Goal: Book appointment/travel/reservation

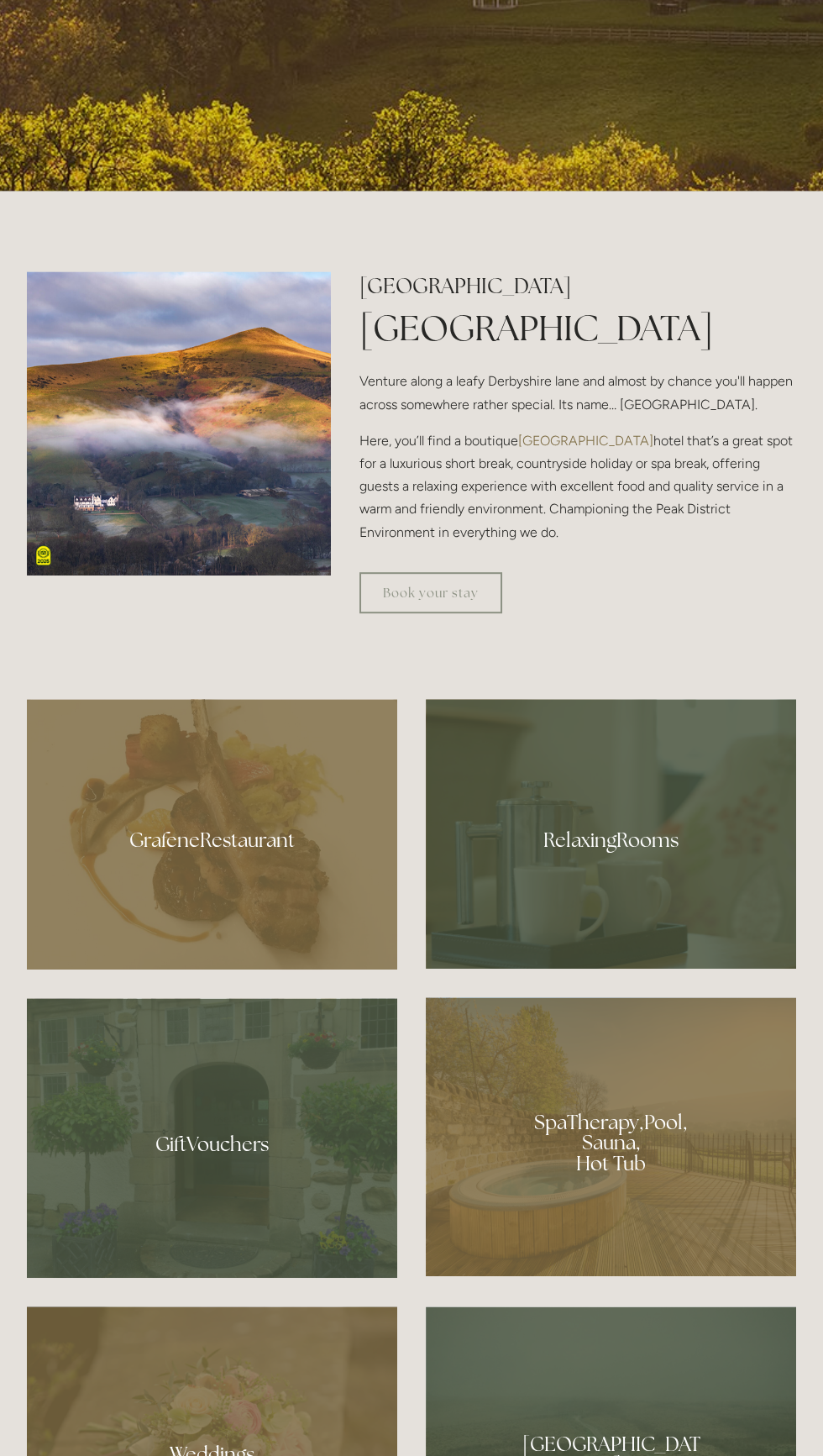
scroll to position [1044, 0]
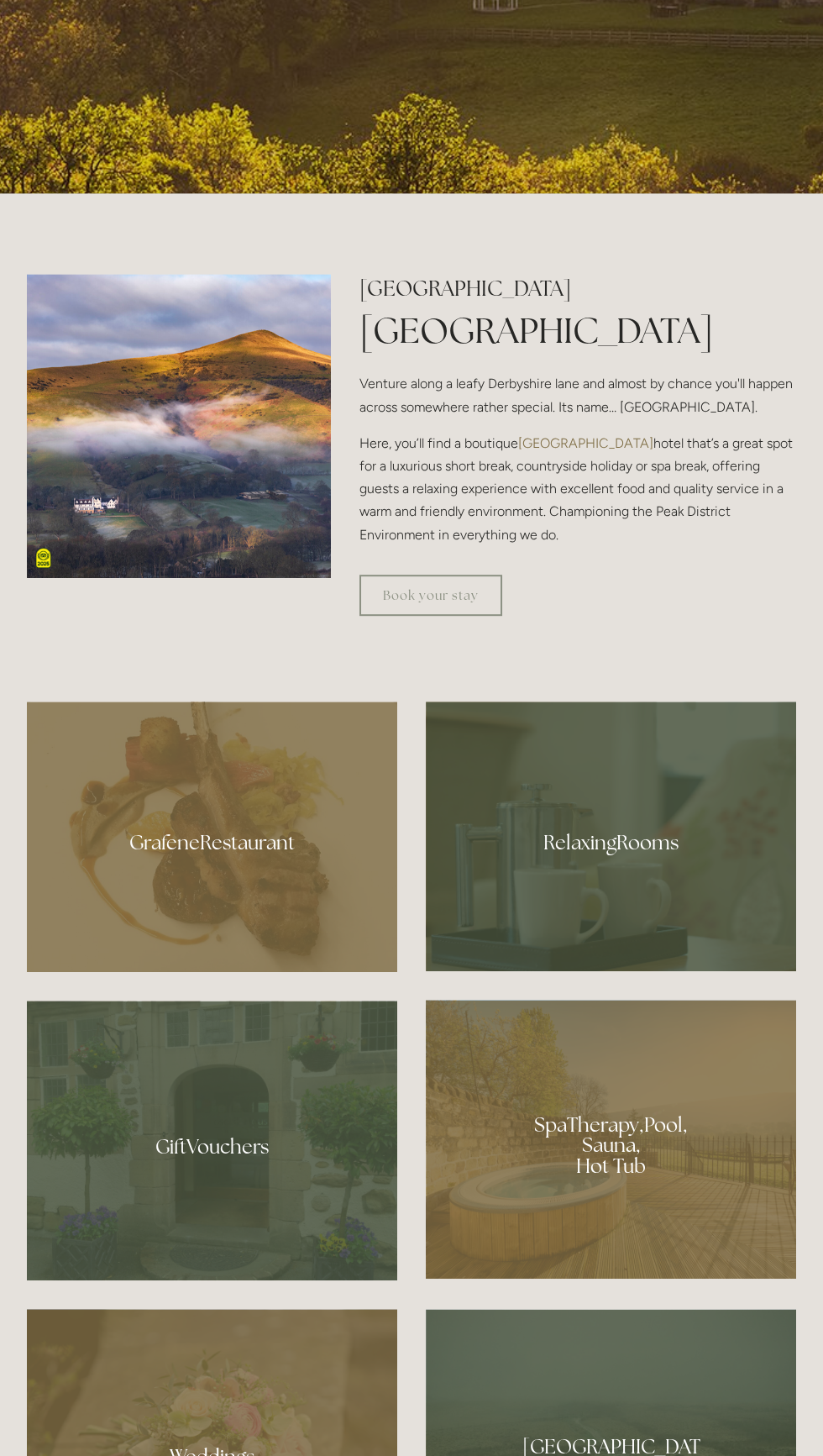
click at [290, 972] on div at bounding box center [212, 836] width 370 height 270
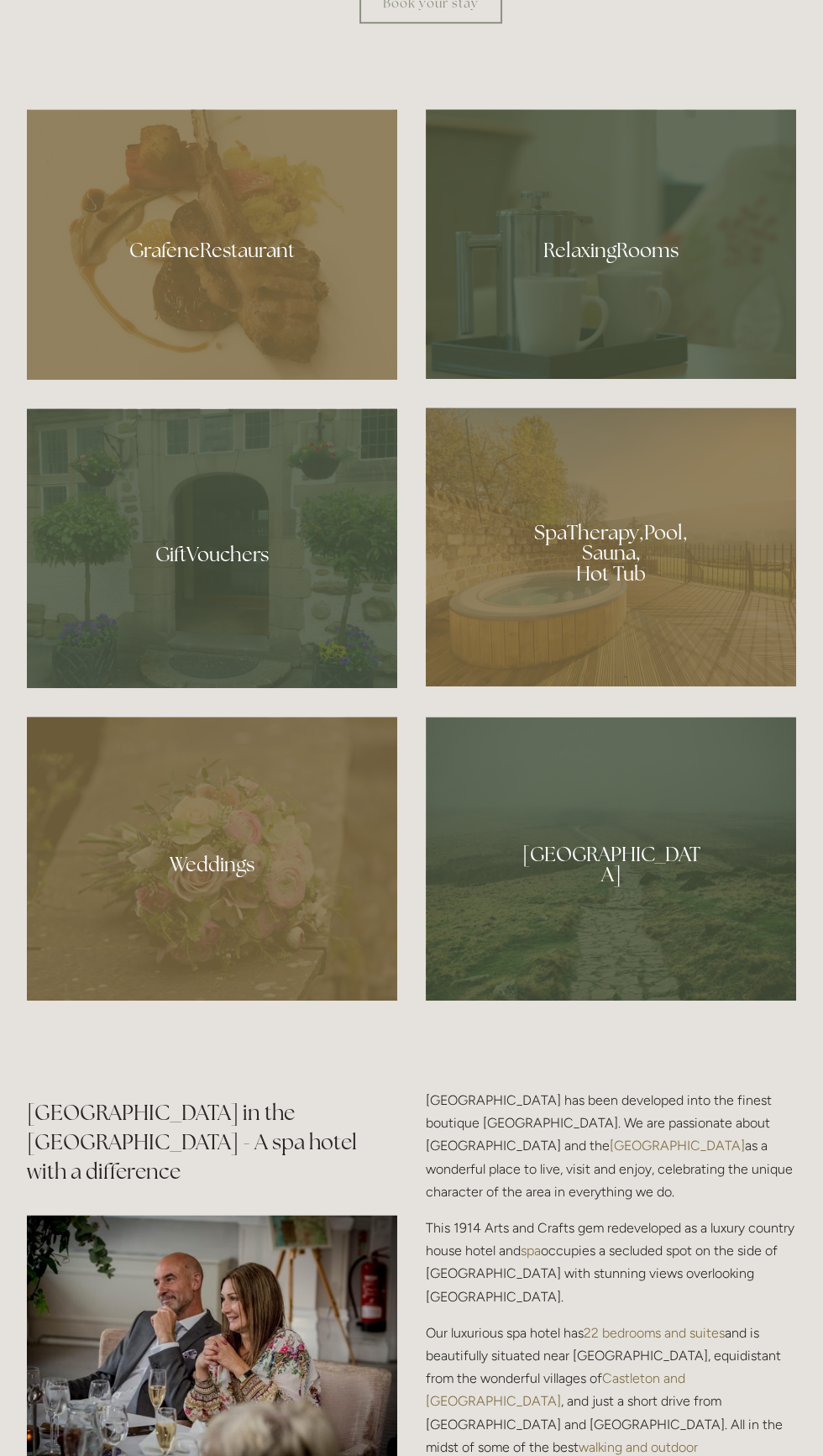
scroll to position [1637, 0]
click at [657, 685] on div at bounding box center [611, 546] width 370 height 279
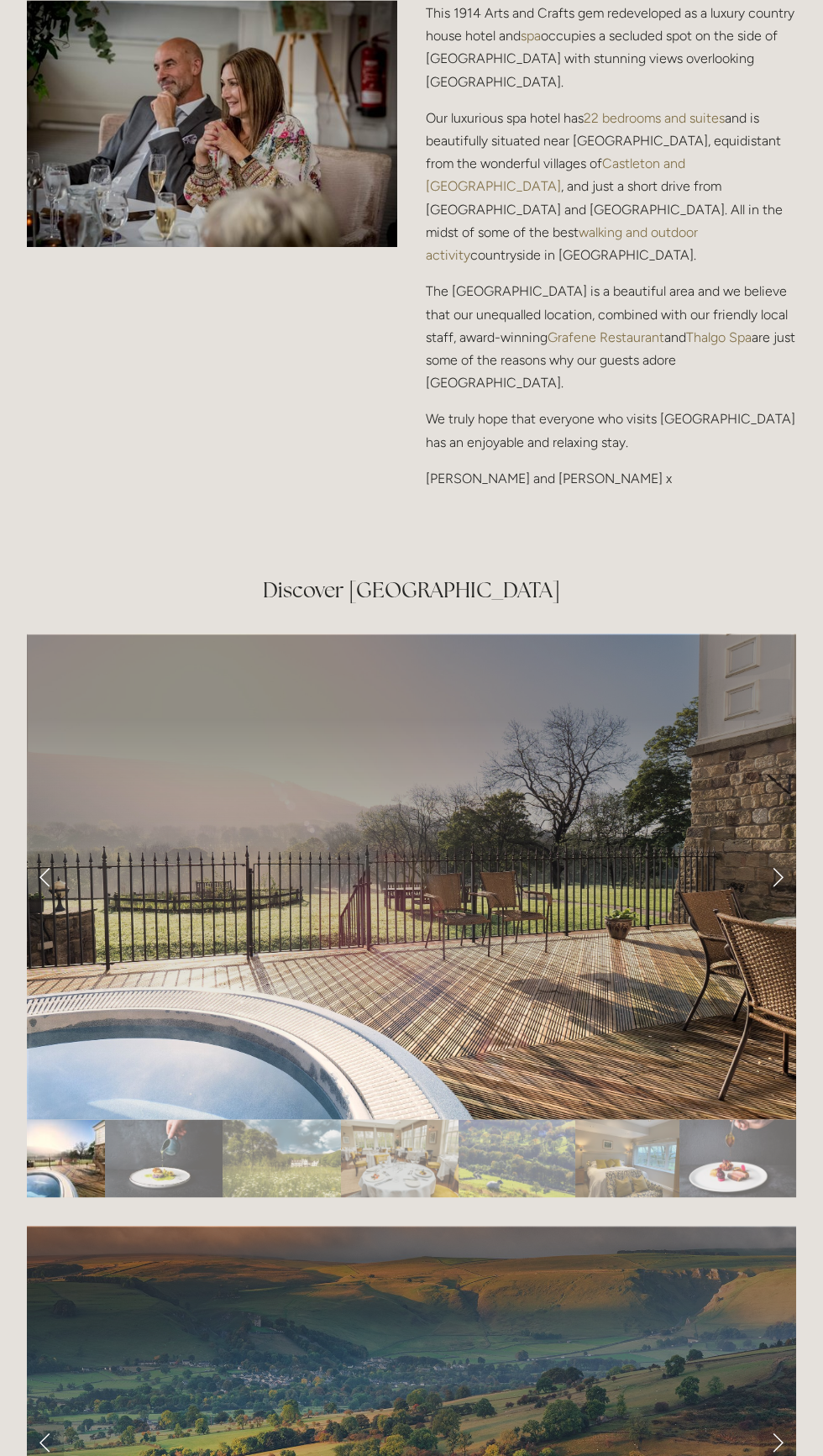
scroll to position [2850, 0]
click at [759, 902] on link "Next Slide" at bounding box center [777, 877] width 37 height 50
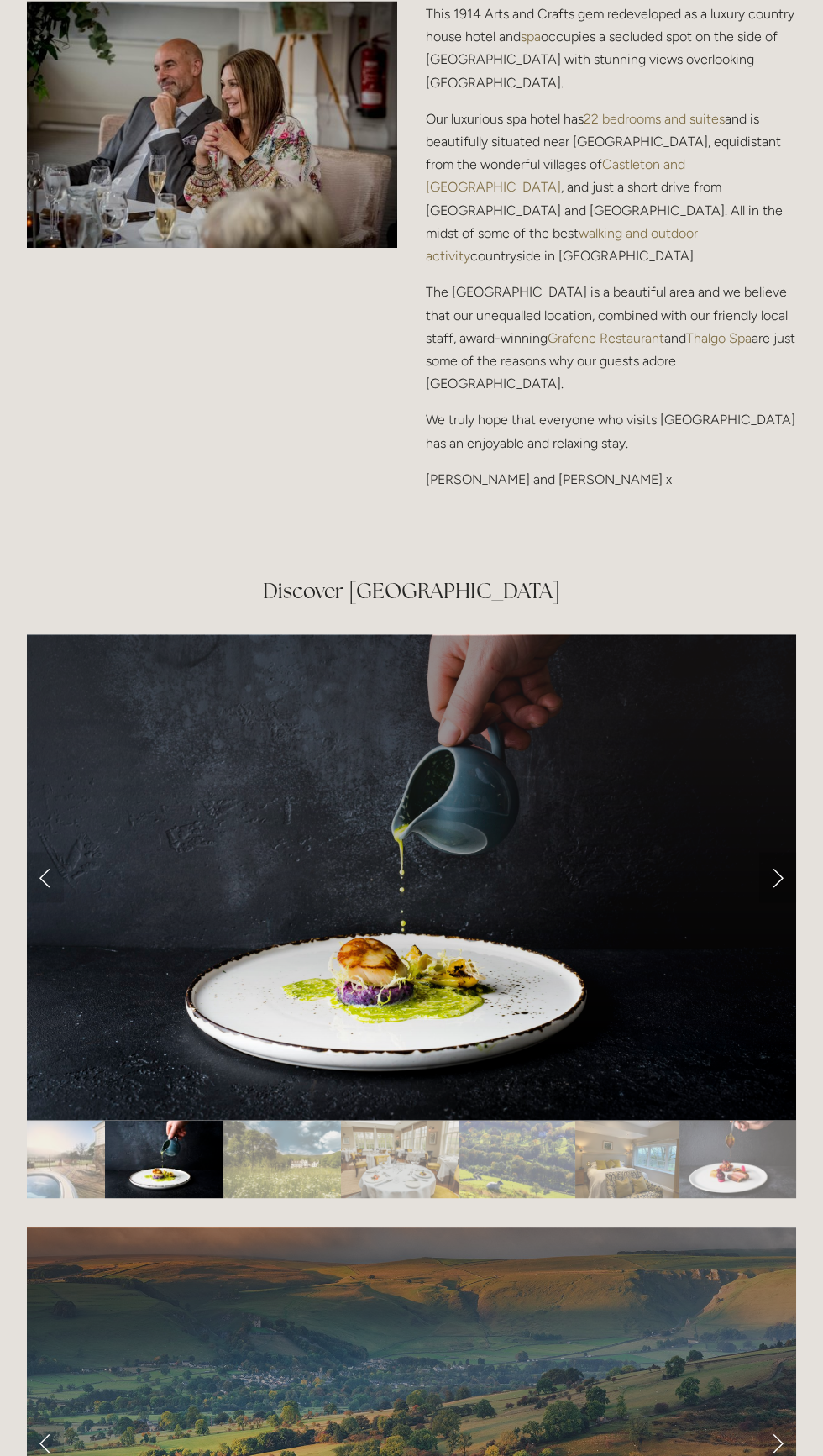
scroll to position [2849, 0]
click at [756, 1152] on div at bounding box center [411, 1152] width 769 height 0
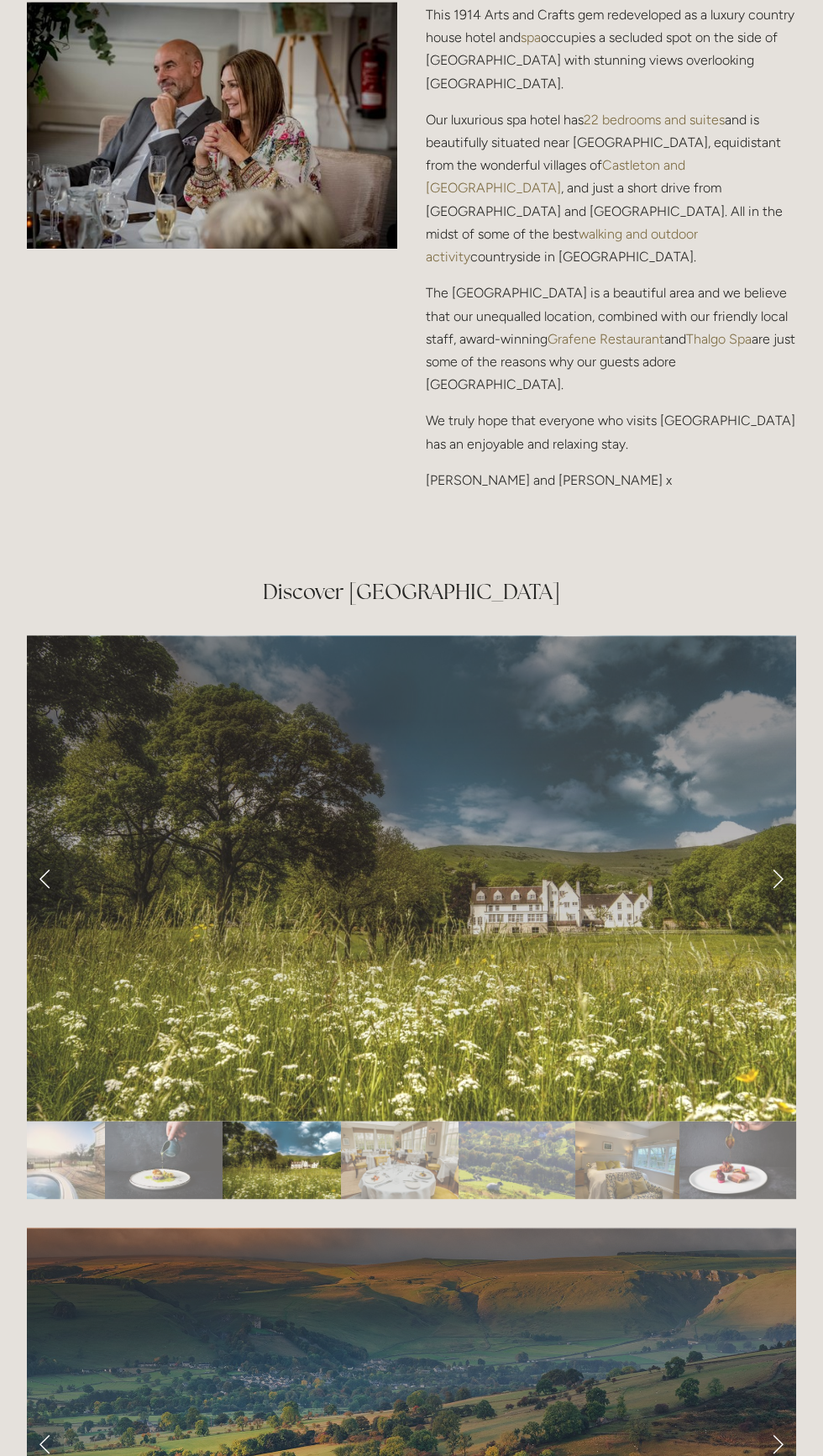
click at [758, 1150] on div at bounding box center [411, 1150] width 769 height 0
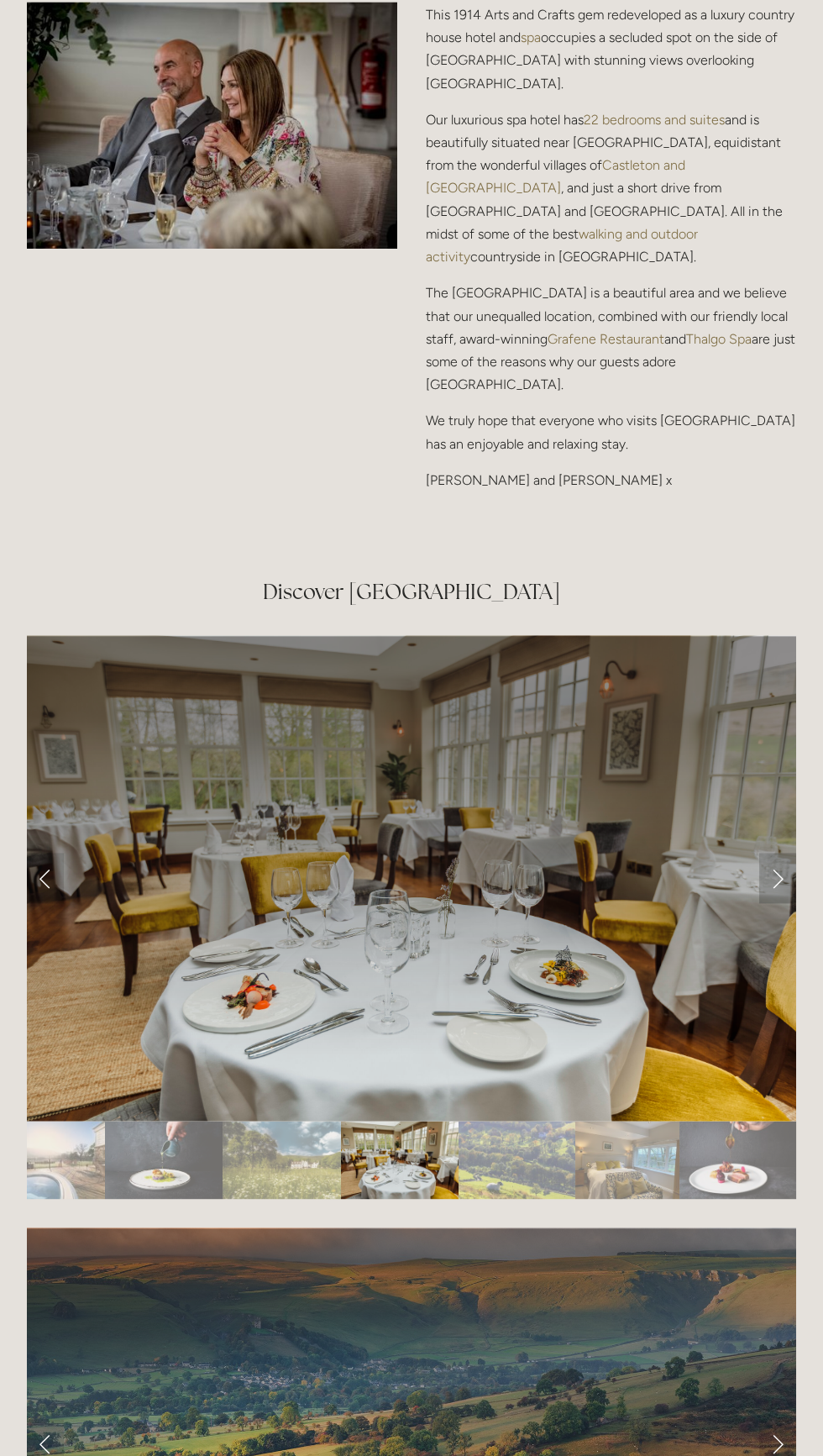
click at [762, 903] on link "Next Slide" at bounding box center [777, 878] width 37 height 50
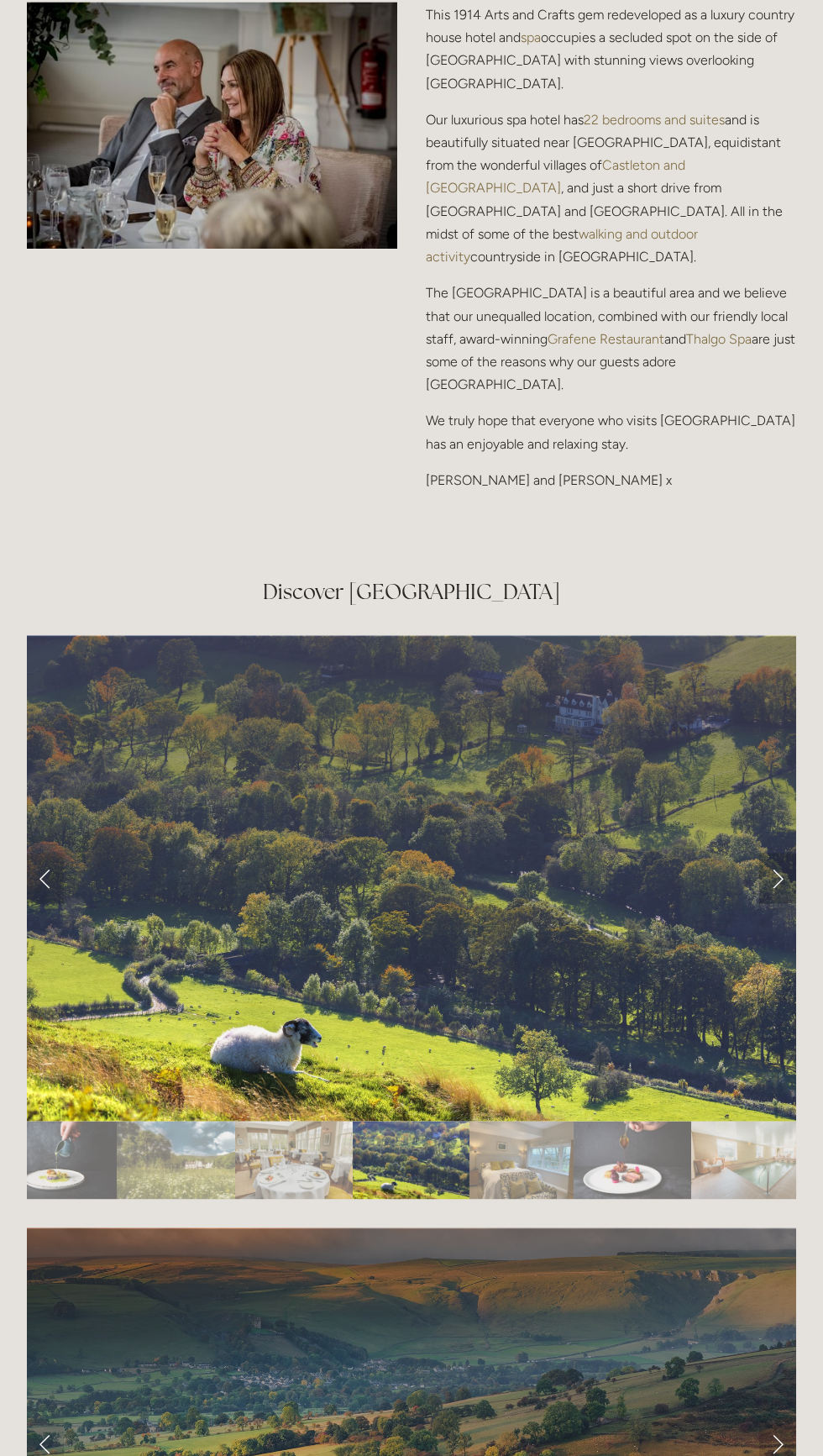
click at [764, 903] on link "Next Slide" at bounding box center [777, 878] width 37 height 50
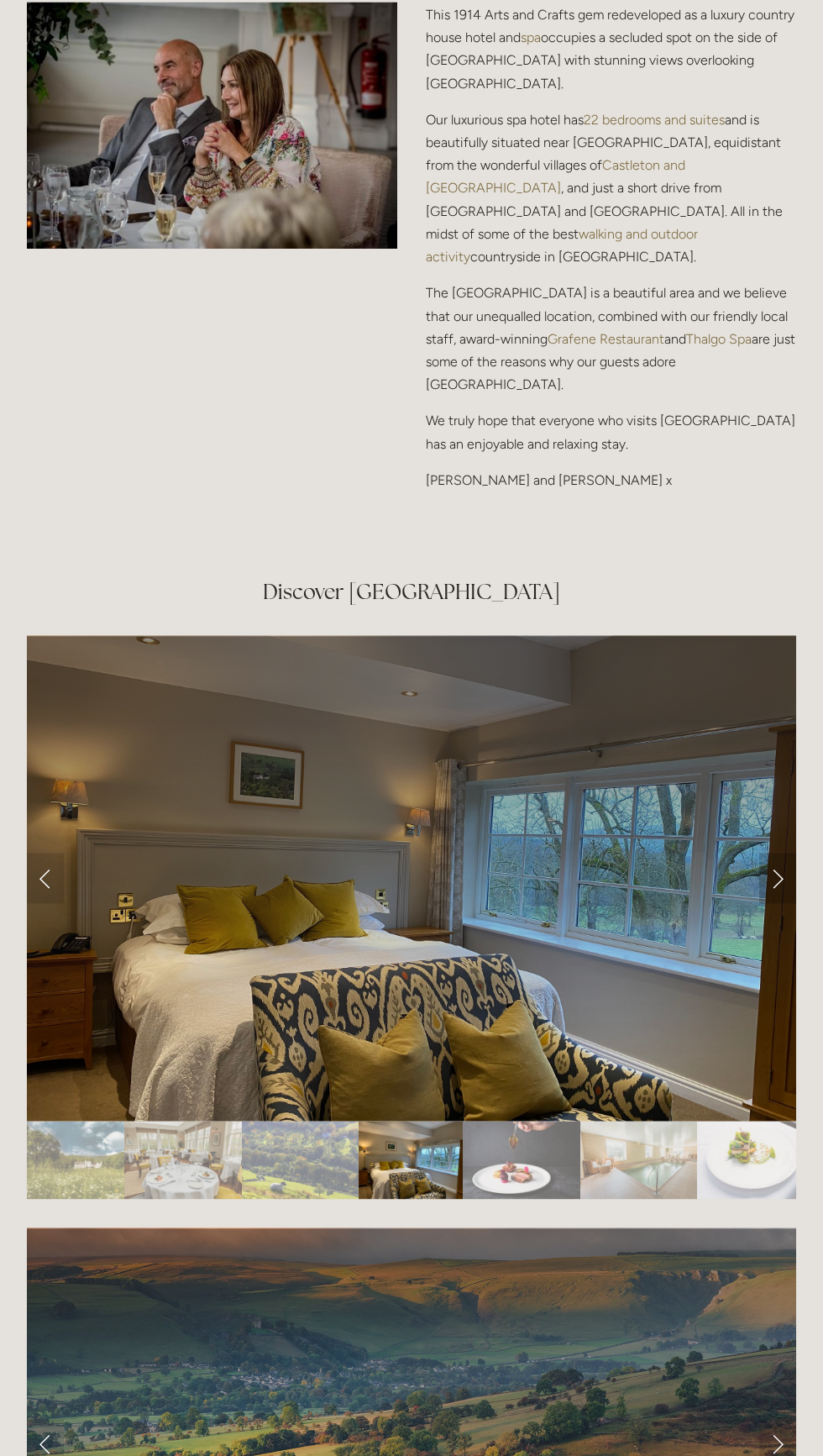
click at [787, 903] on link "Next Slide" at bounding box center [777, 878] width 37 height 50
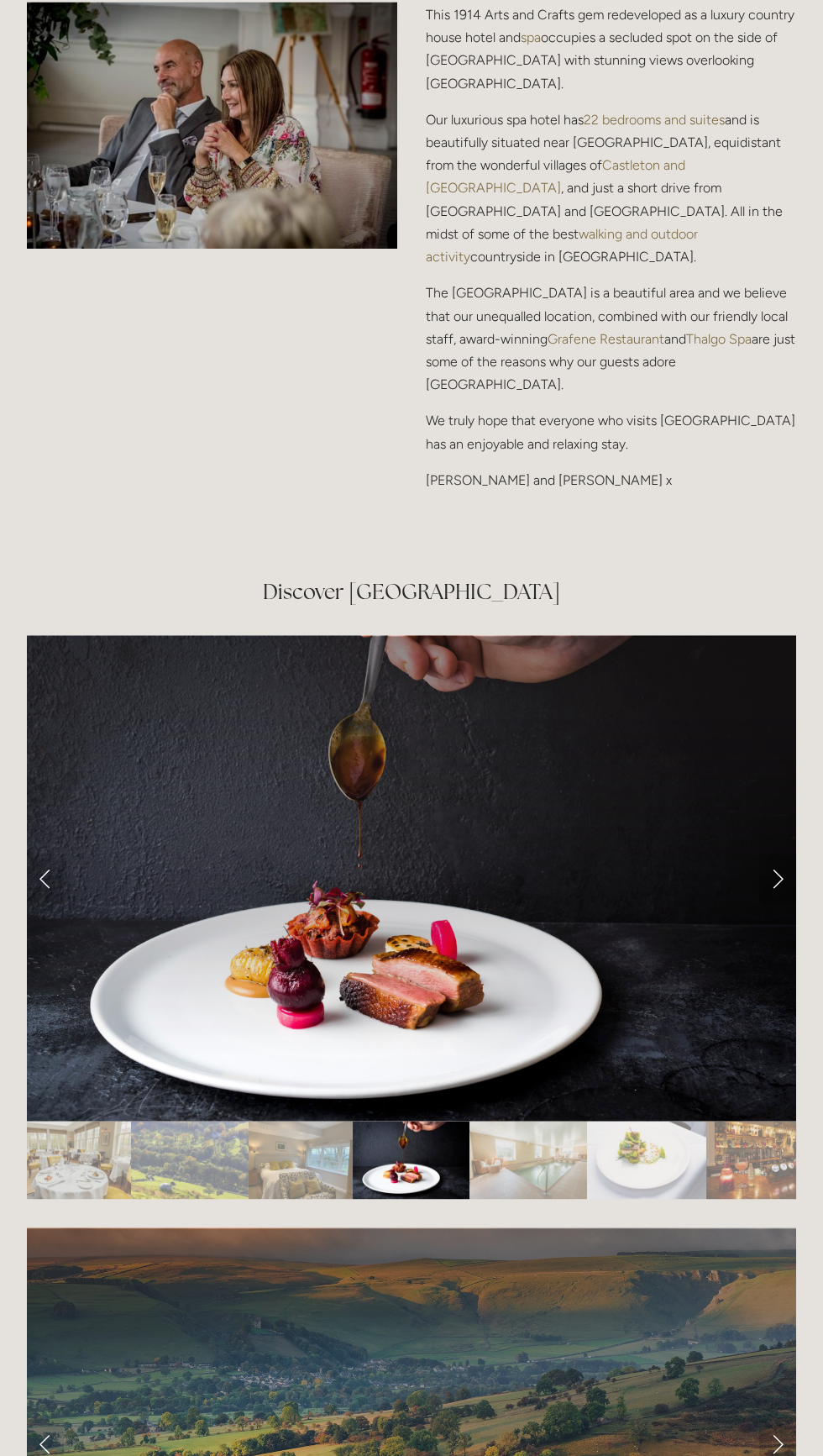
click at [759, 903] on link "Next Slide" at bounding box center [777, 878] width 37 height 50
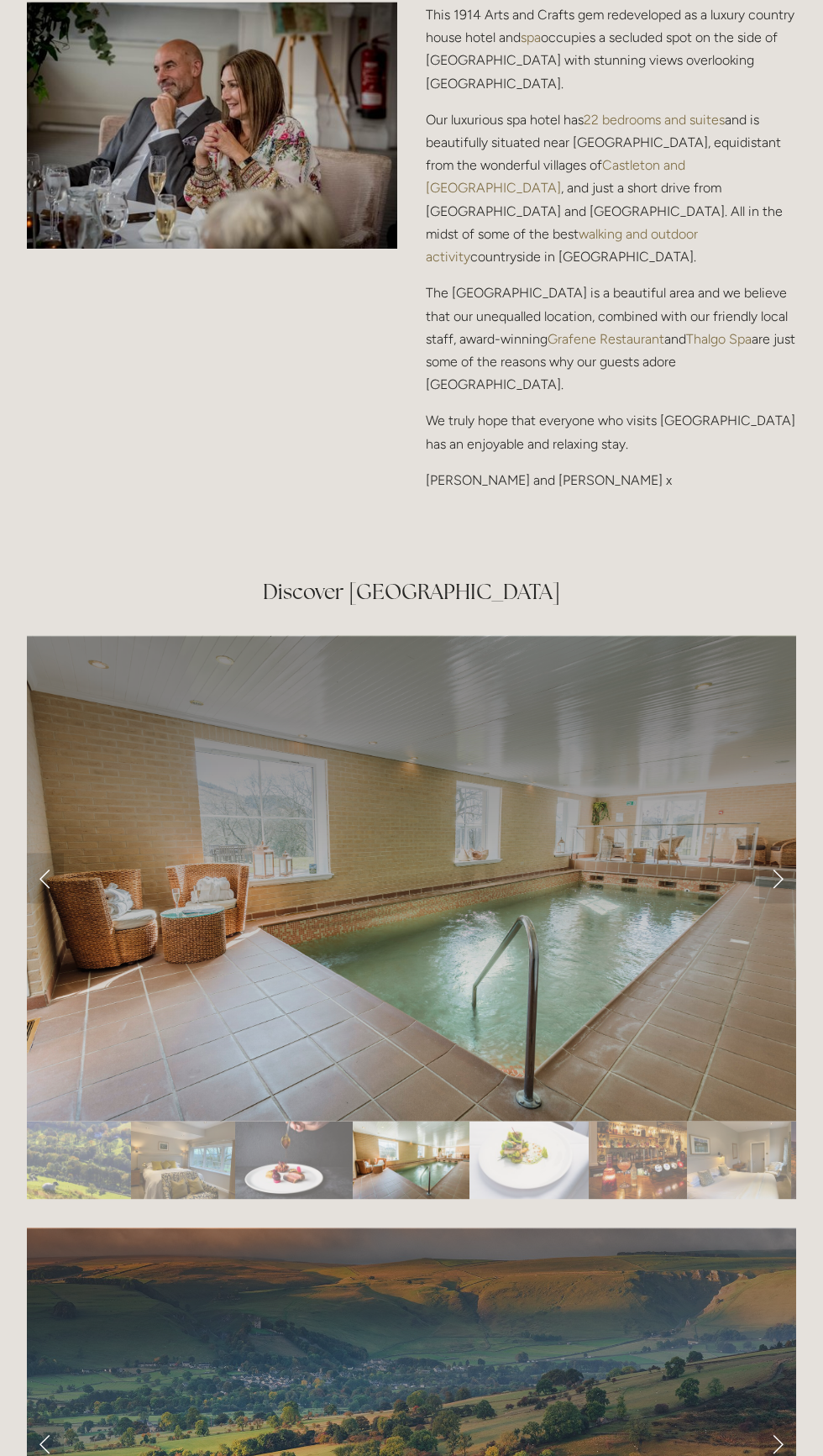
click at [752, 1155] on div at bounding box center [411, 1155] width 769 height 0
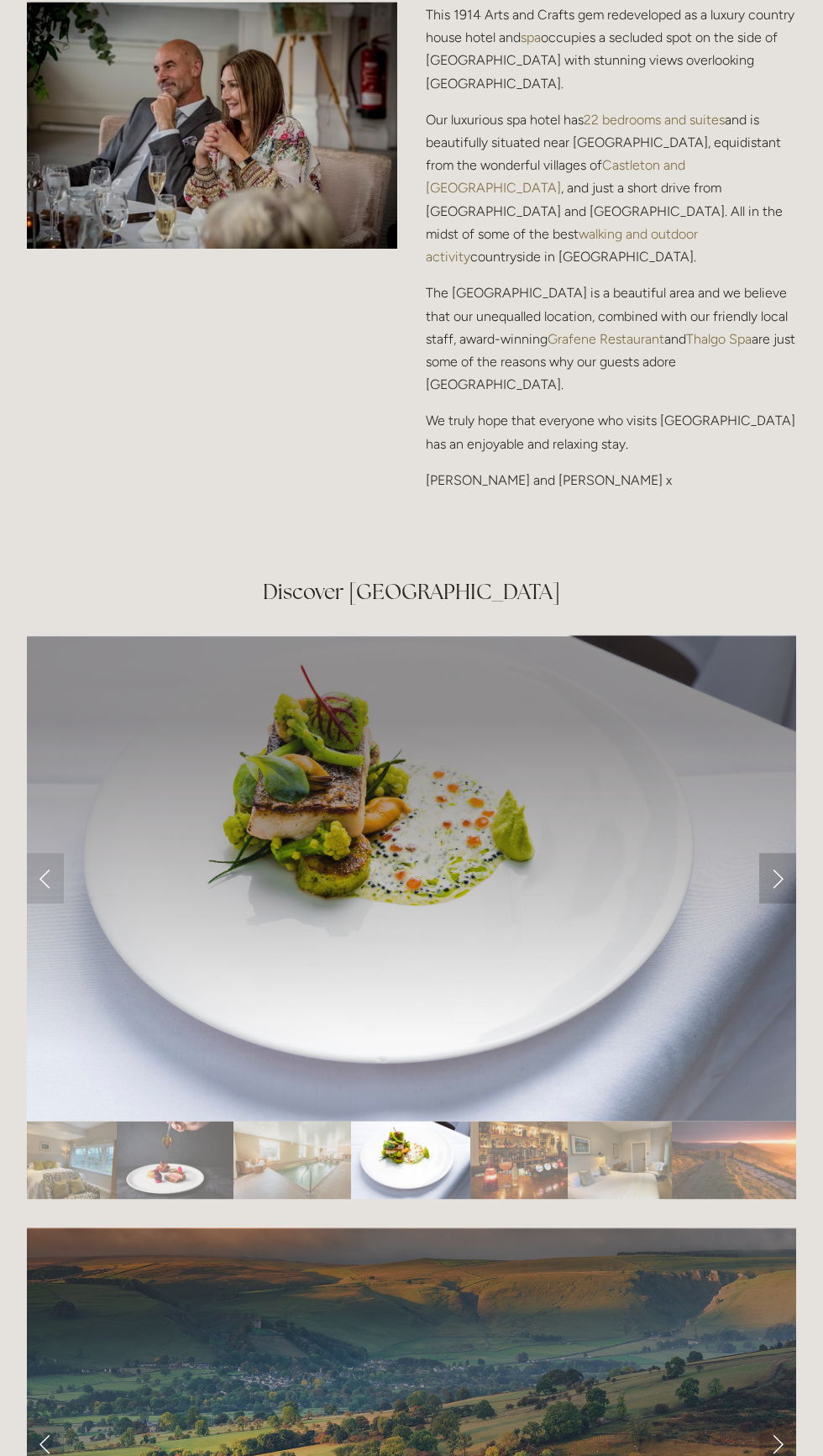
click at [764, 903] on link "Next Slide" at bounding box center [777, 878] width 37 height 50
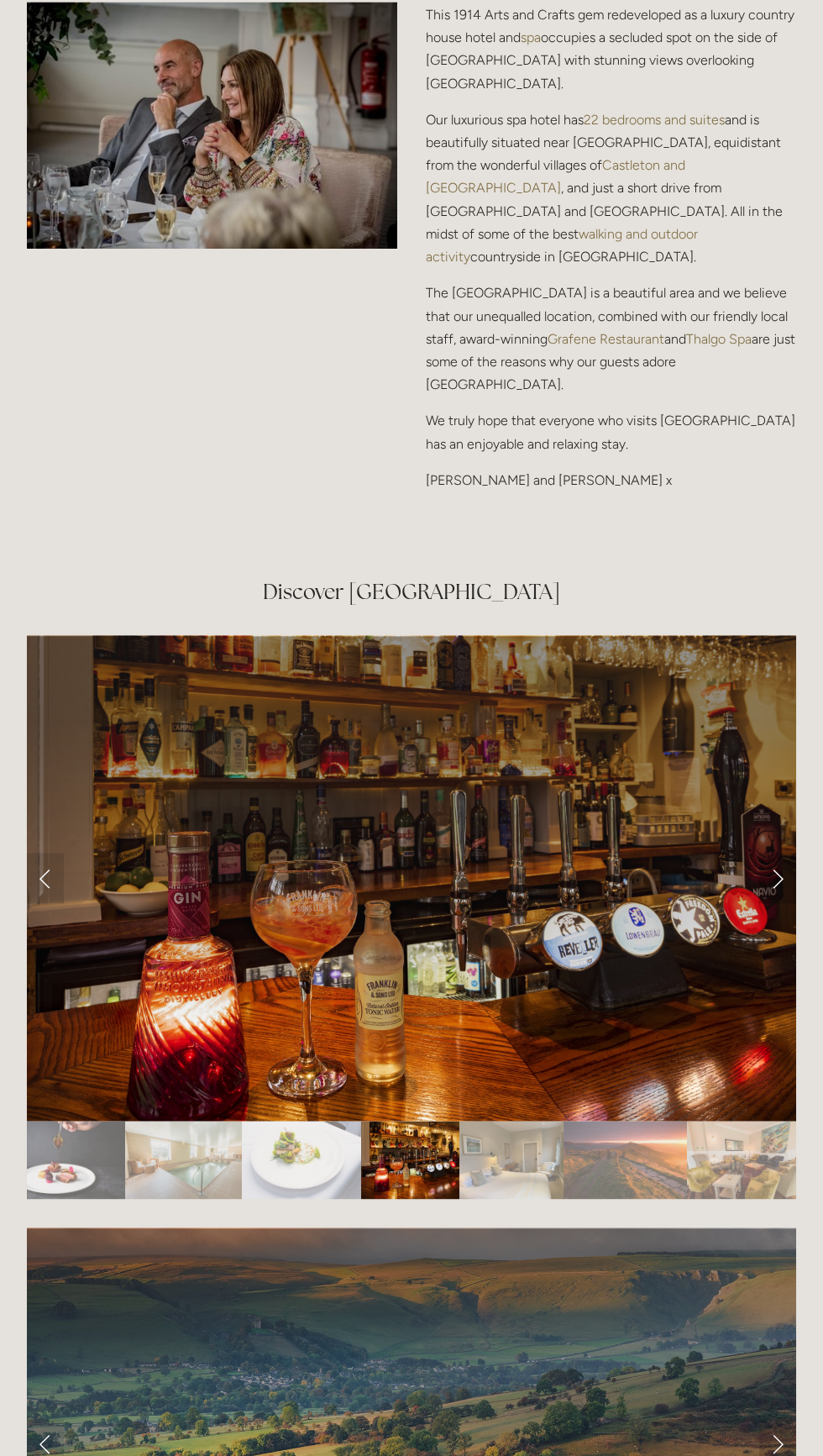
click at [765, 903] on link "Next Slide" at bounding box center [777, 878] width 37 height 50
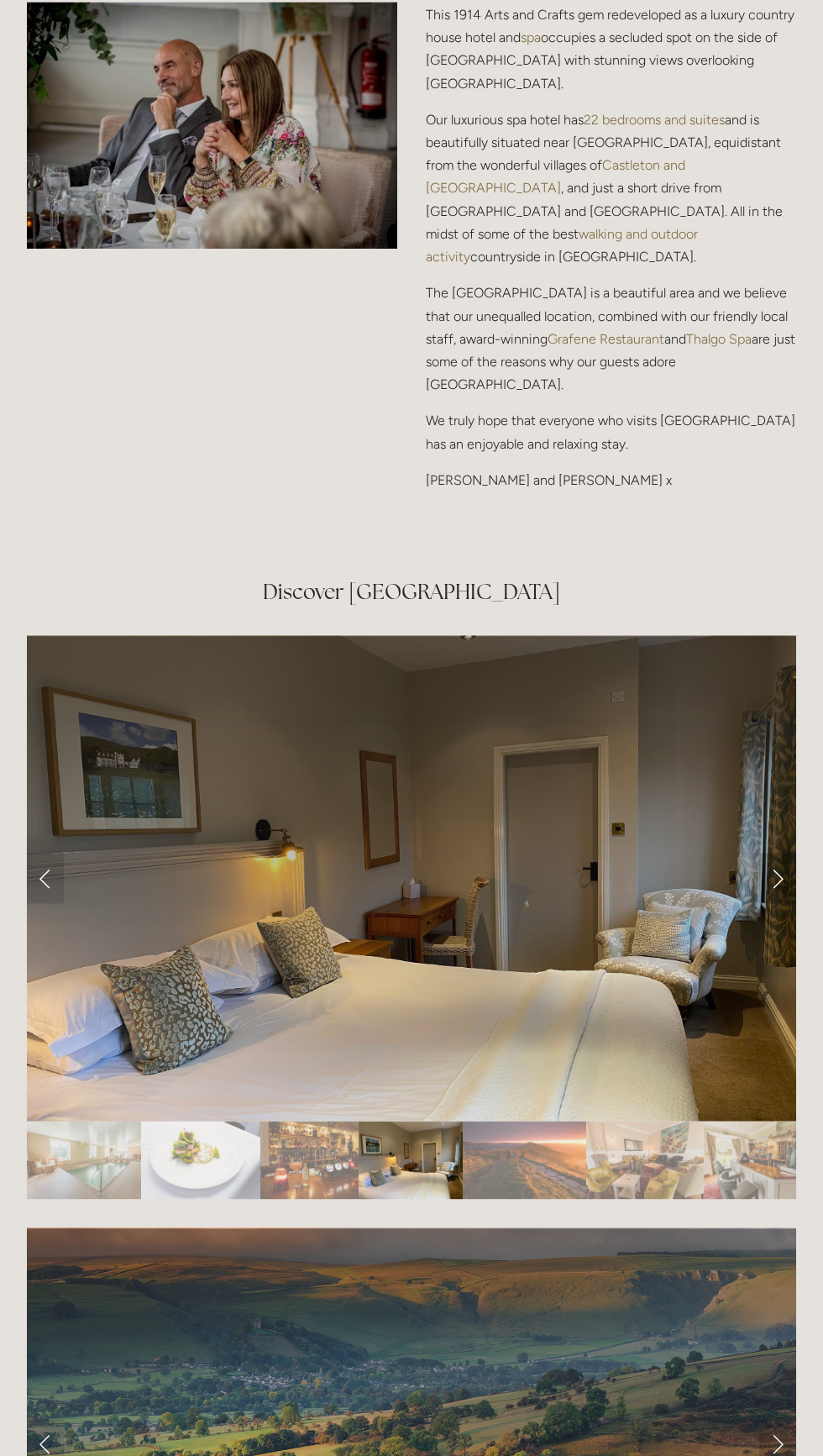
click at [762, 903] on link "Next Slide" at bounding box center [777, 878] width 37 height 50
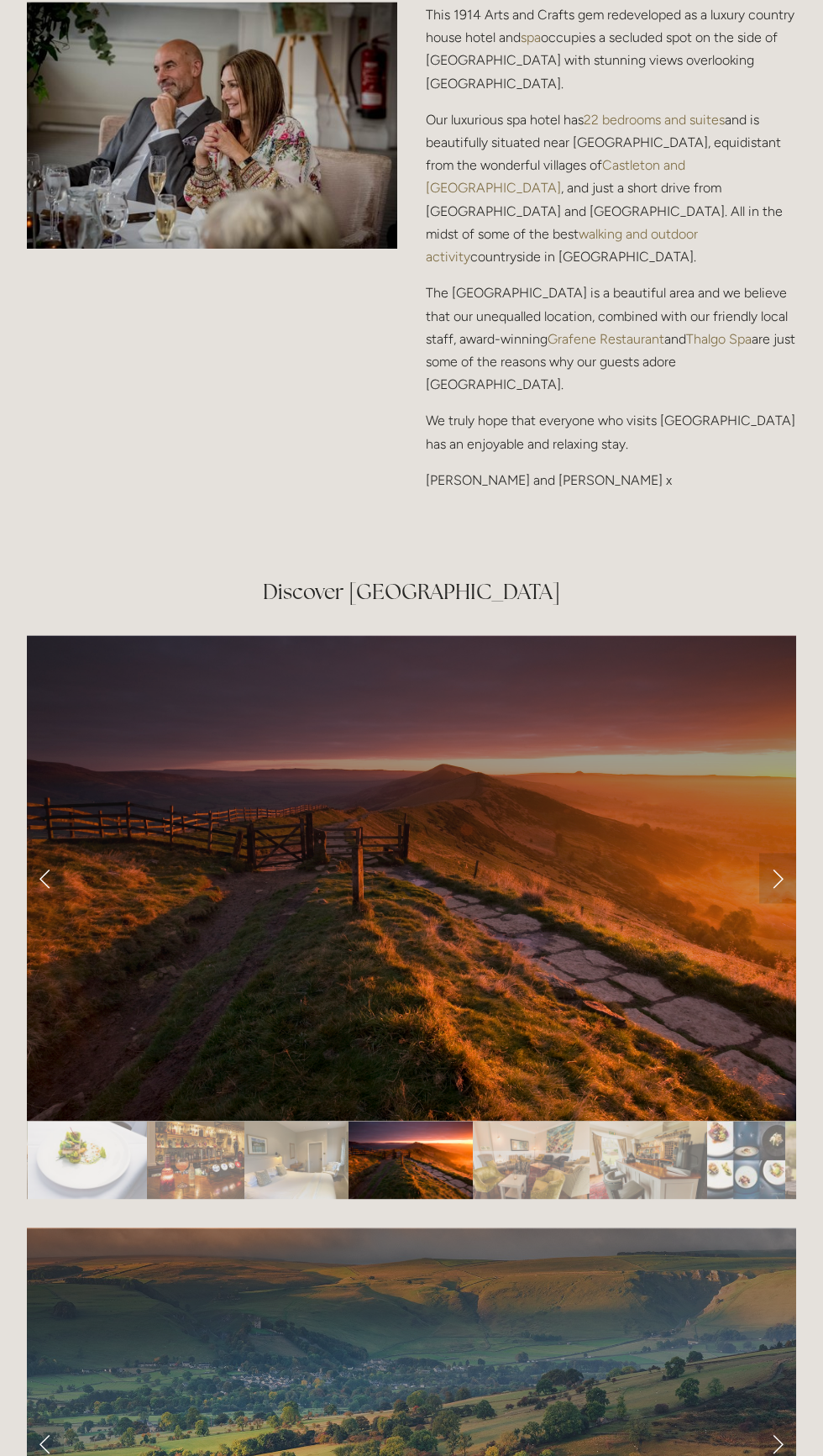
click at [753, 1127] on div at bounding box center [411, 1127] width 769 height 0
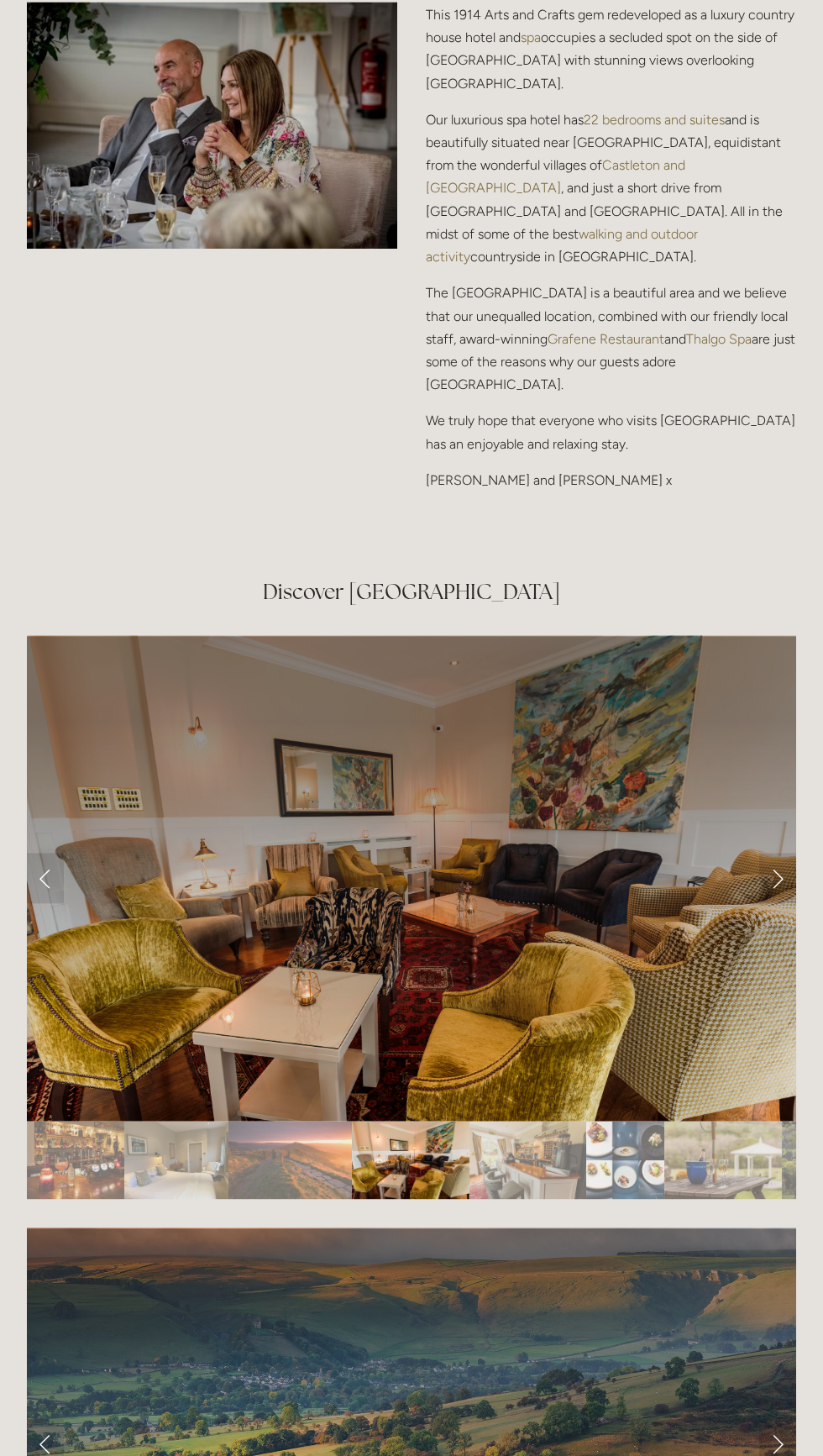
click at [747, 1155] on div at bounding box center [411, 1155] width 769 height 0
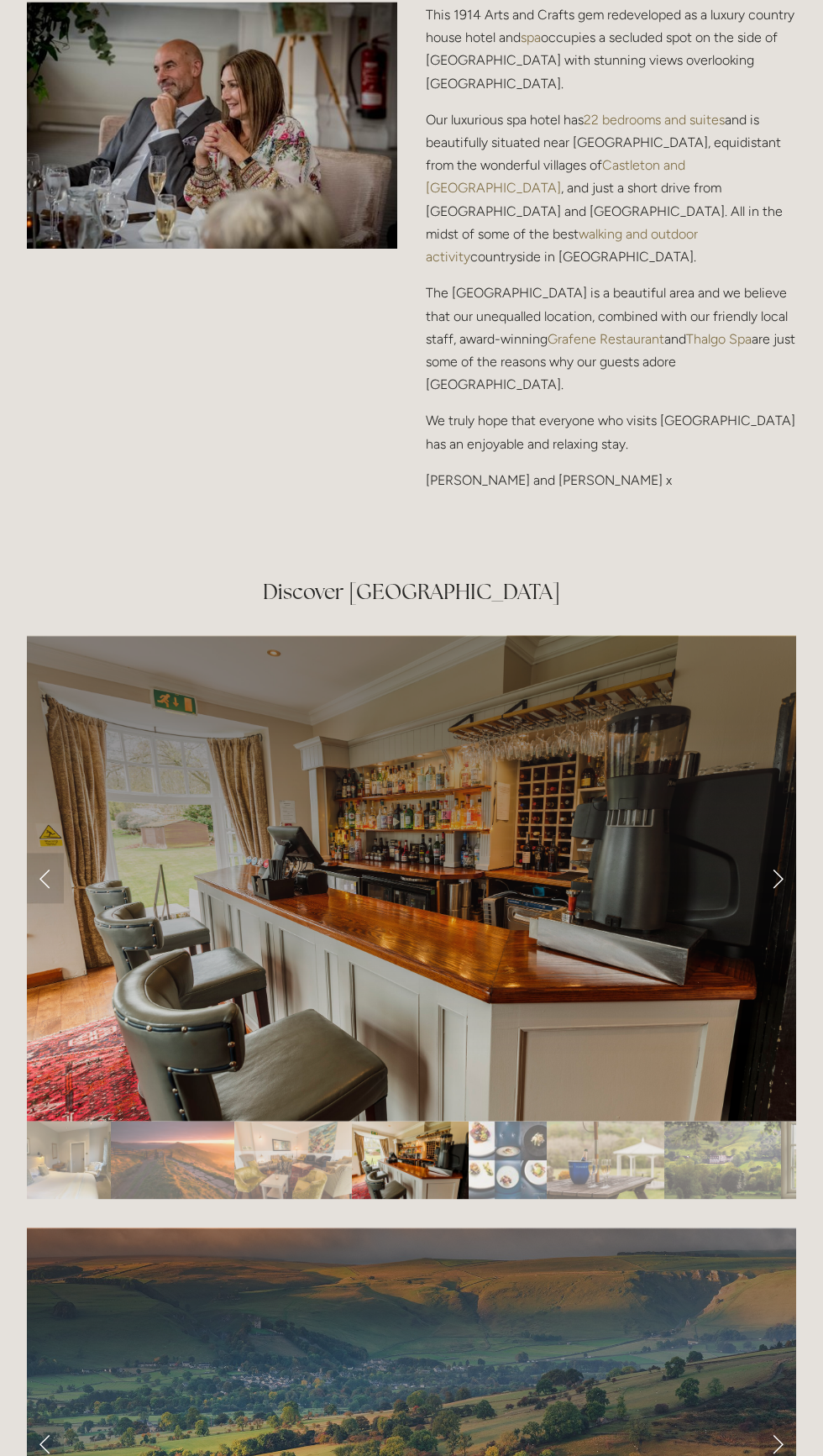
click at [750, 1155] on div at bounding box center [411, 1155] width 769 height 0
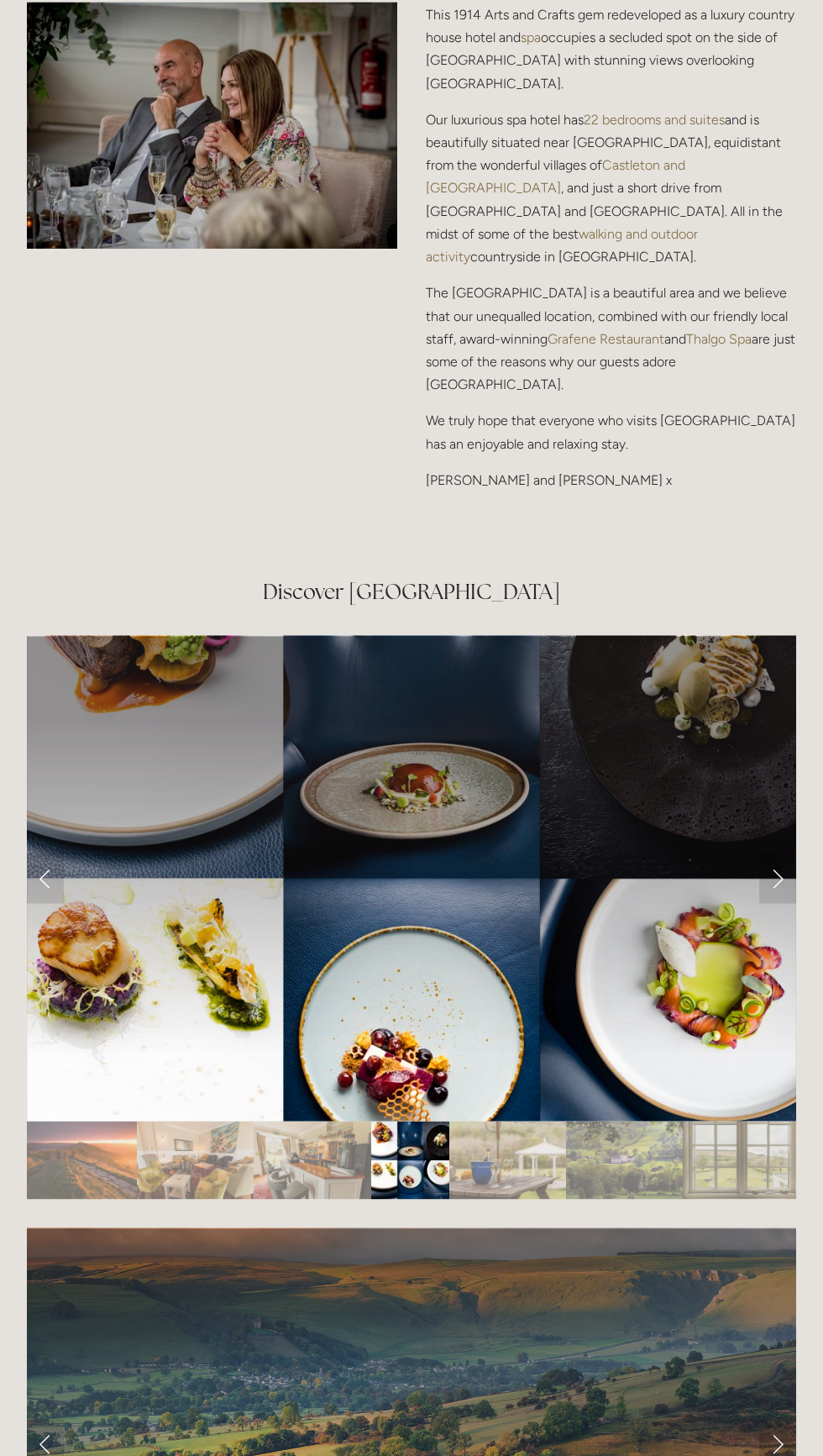
click at [751, 1411] on div at bounding box center [411, 1411] width 769 height 0
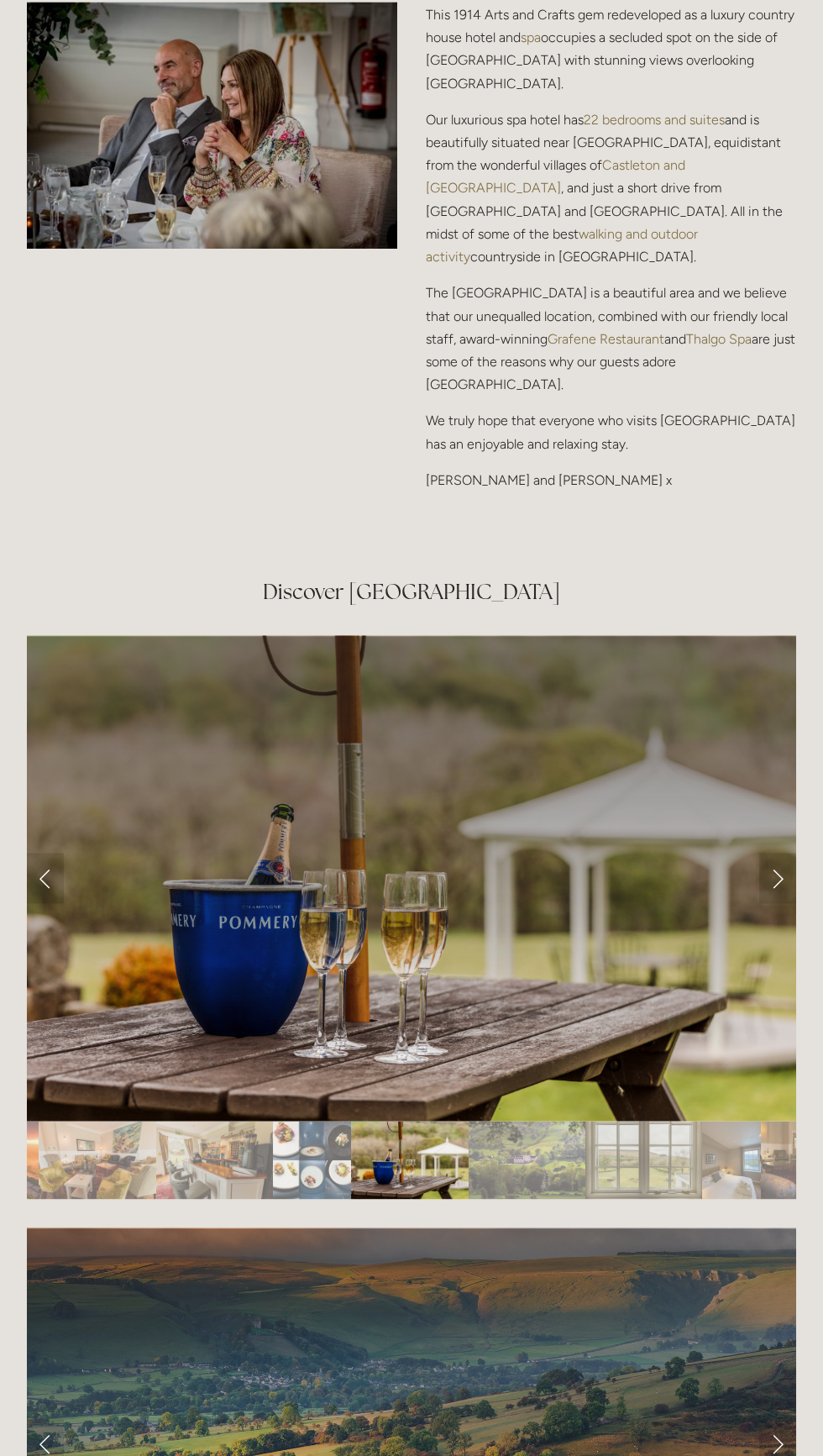
click at [763, 1155] on div at bounding box center [411, 1155] width 769 height 0
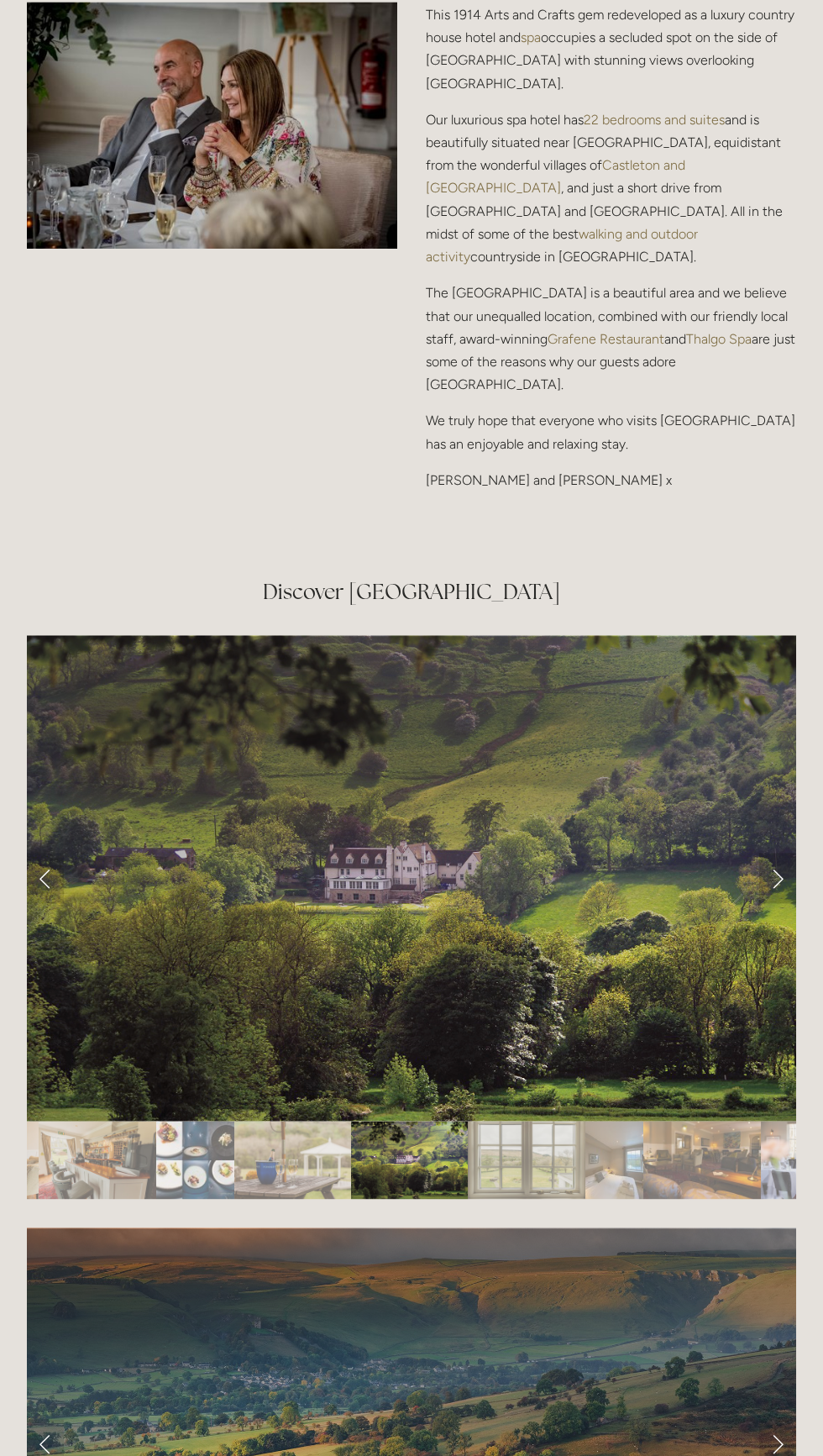
click at [760, 903] on link "Next Slide" at bounding box center [777, 878] width 37 height 50
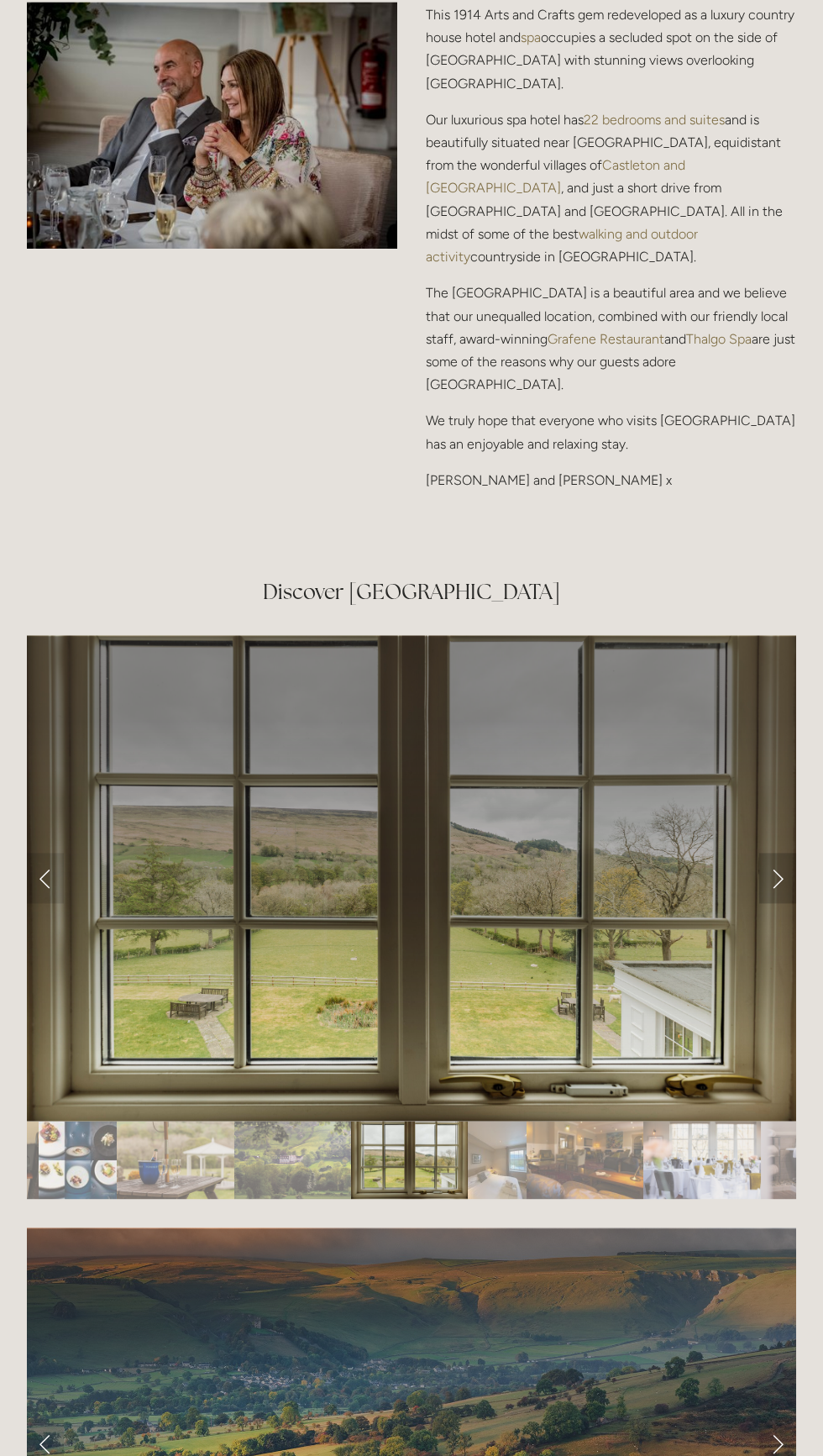
click at [761, 903] on link "Next Slide" at bounding box center [777, 878] width 37 height 50
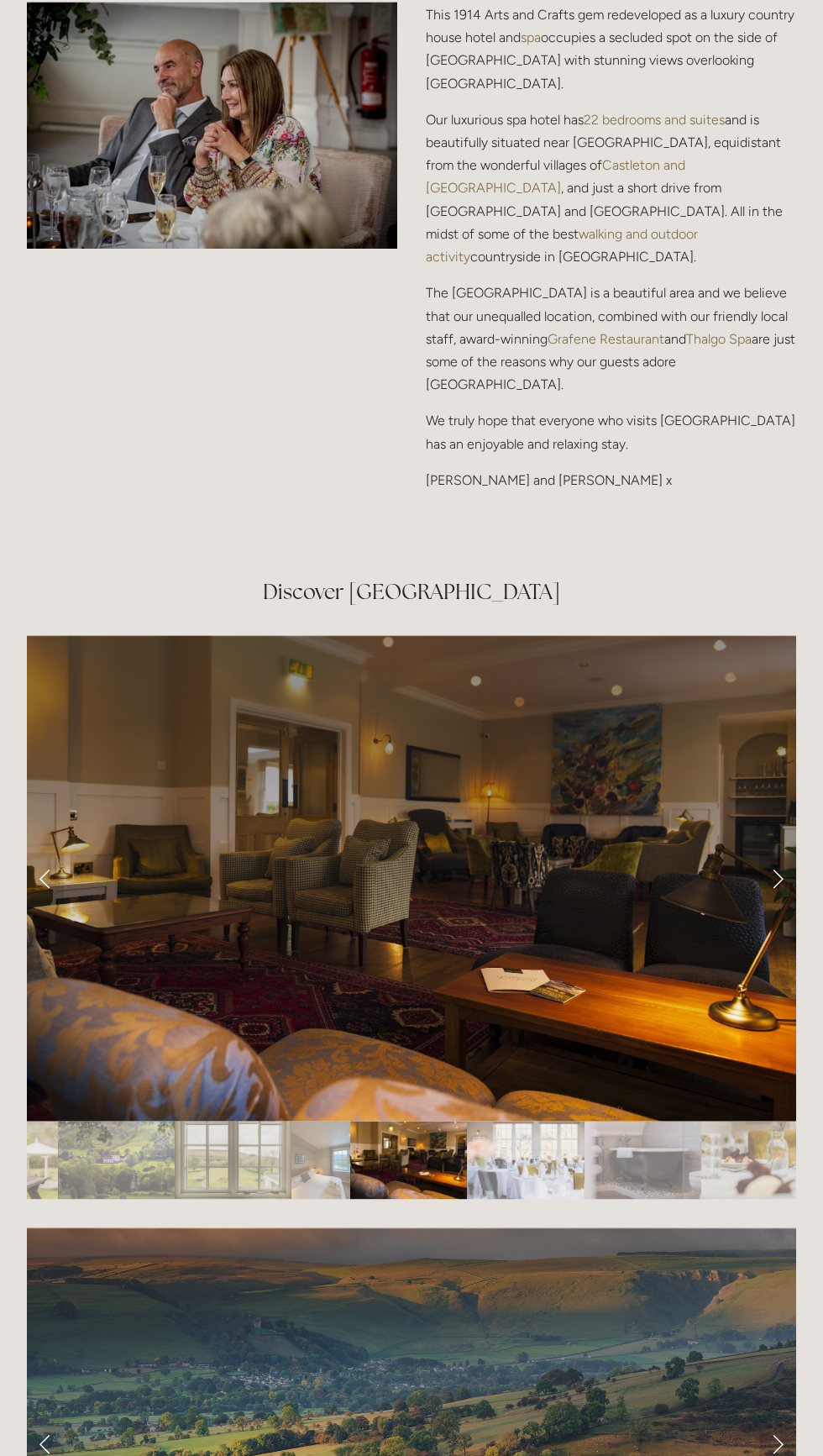
click at [765, 903] on link "Next Slide" at bounding box center [777, 878] width 37 height 50
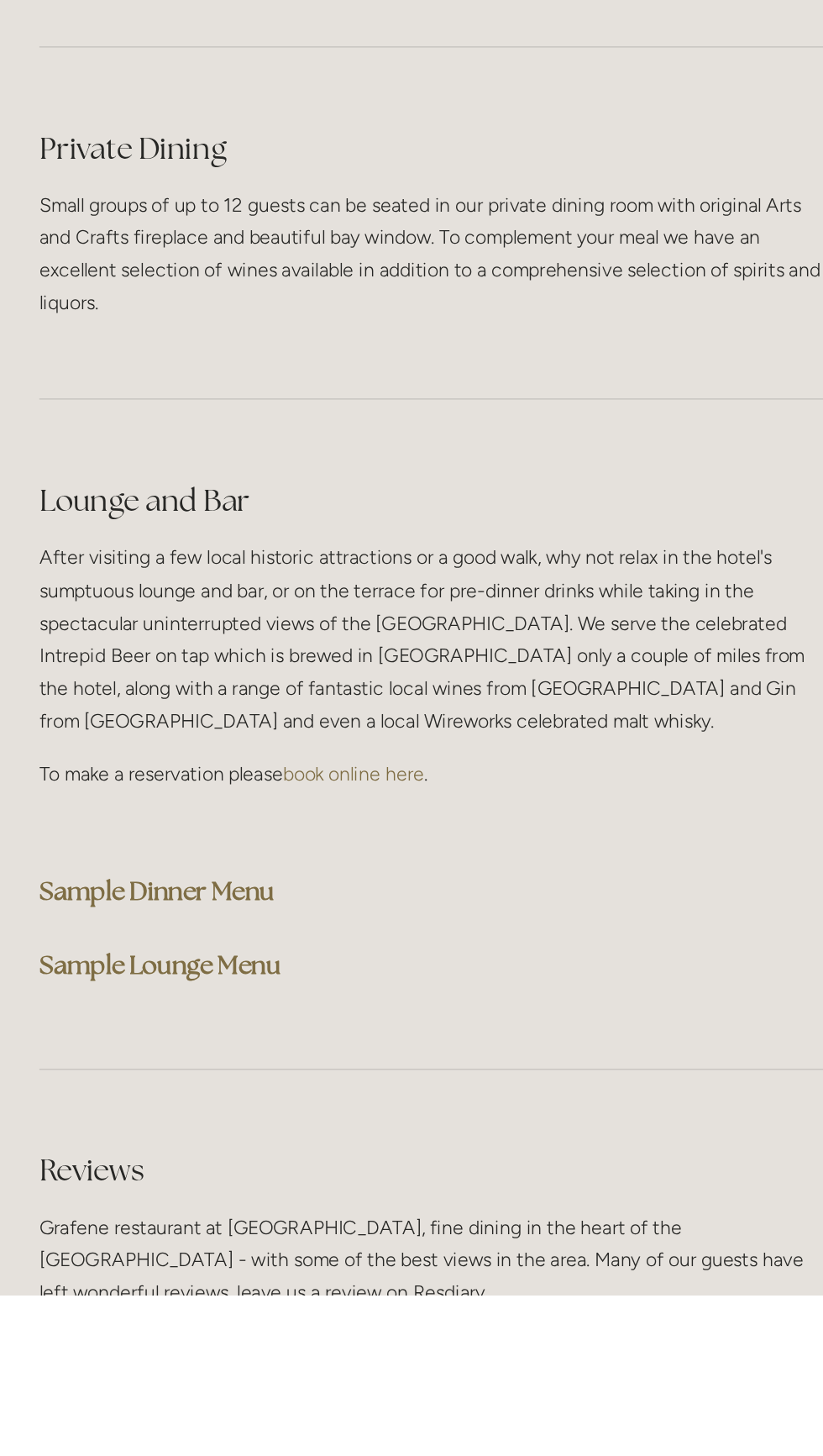
scroll to position [3398, 0]
click at [384, 1182] on strong "Sample Dinner Menu" at bounding box center [323, 1172] width 164 height 23
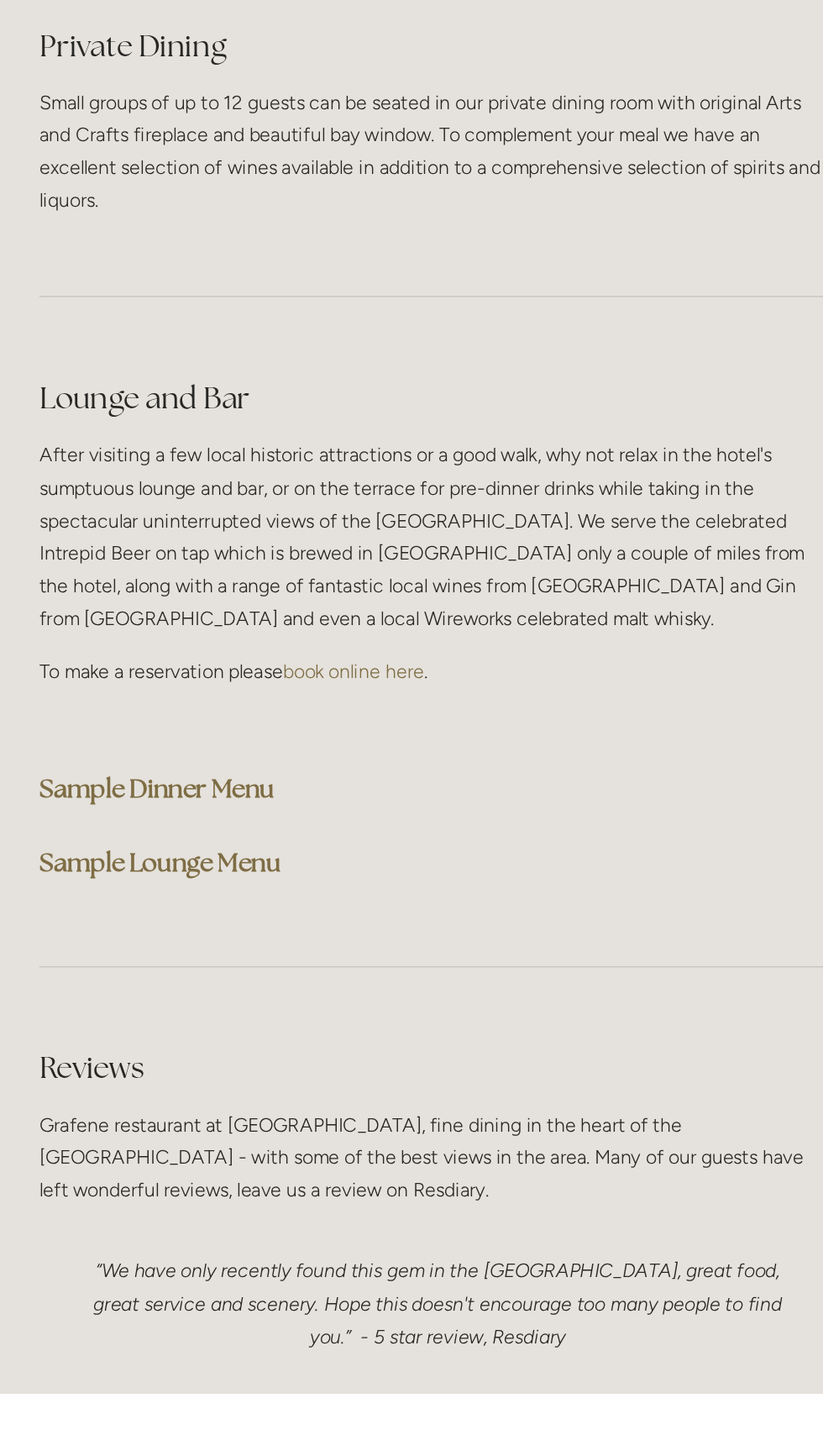
scroll to position [3536, 0]
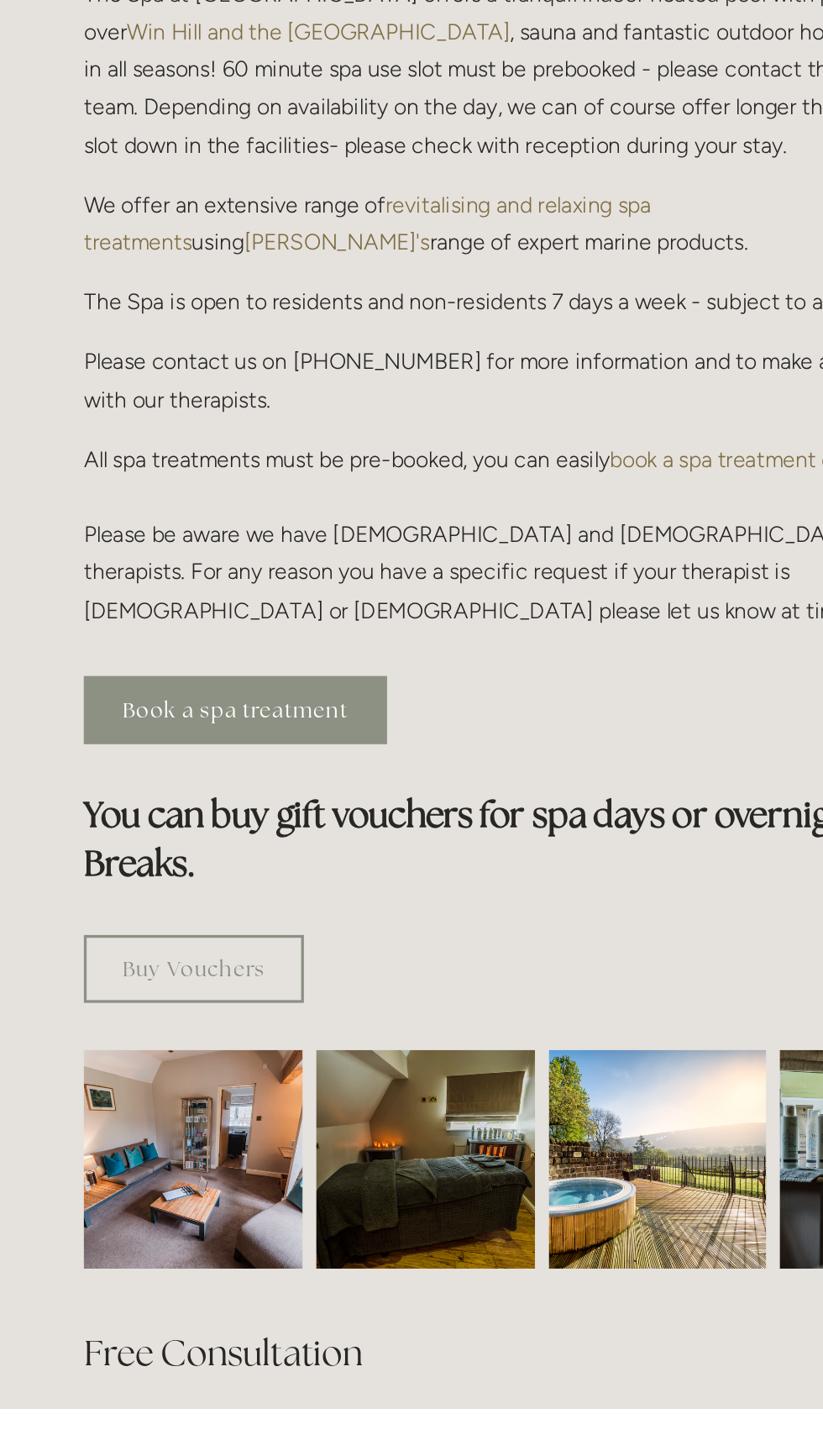
click at [391, 1011] on link "Book a spa treatment" at bounding box center [333, 1031] width 184 height 41
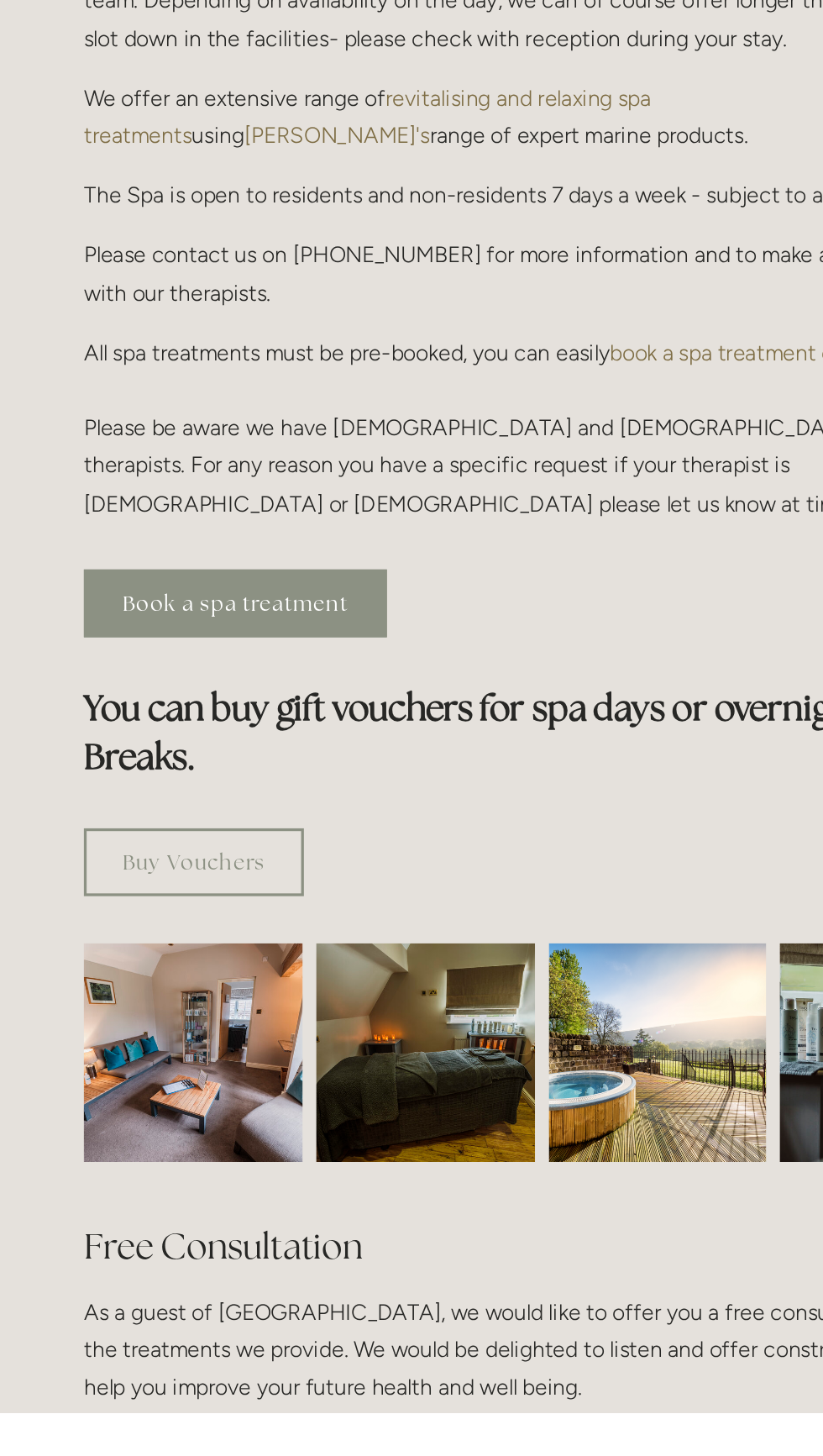
scroll to position [141, 0]
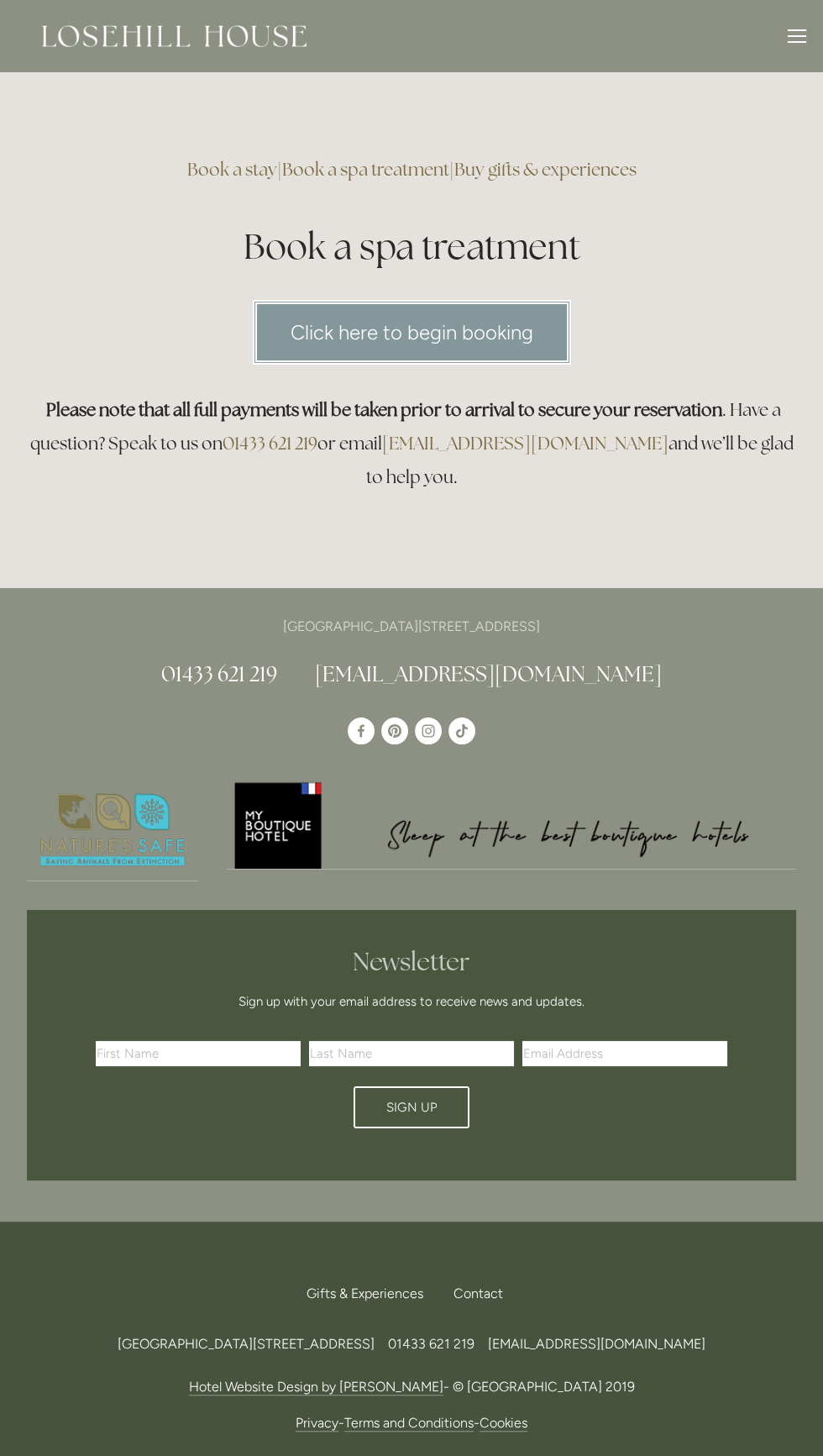
click at [497, 355] on link "Click here to begin booking" at bounding box center [412, 332] width 318 height 65
